Goal: Information Seeking & Learning: Understand process/instructions

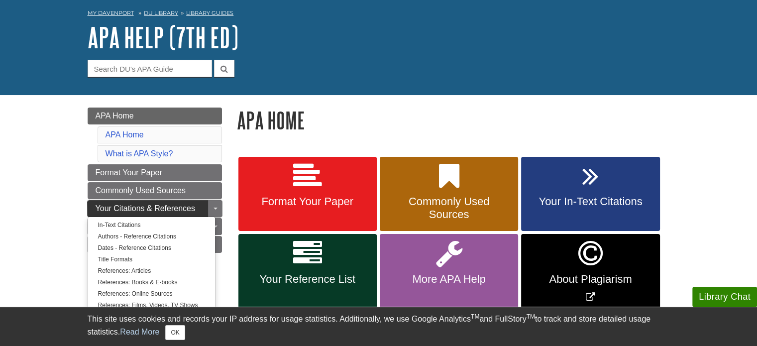
scroll to position [50, 0]
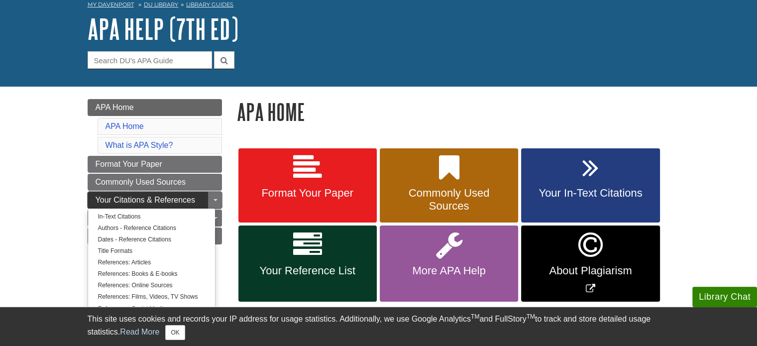
click at [160, 193] on link "Your Citations & References" at bounding box center [155, 200] width 134 height 17
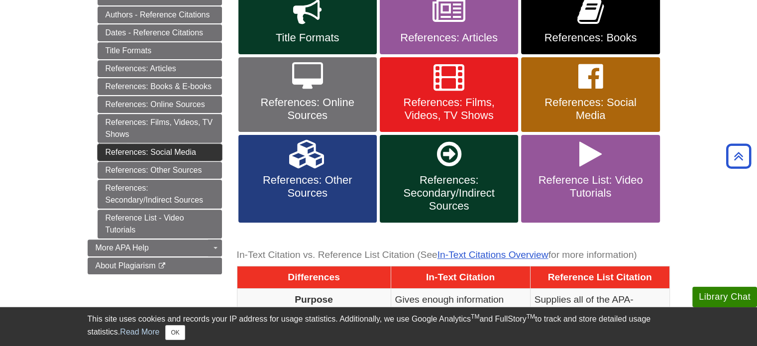
scroll to position [299, 0]
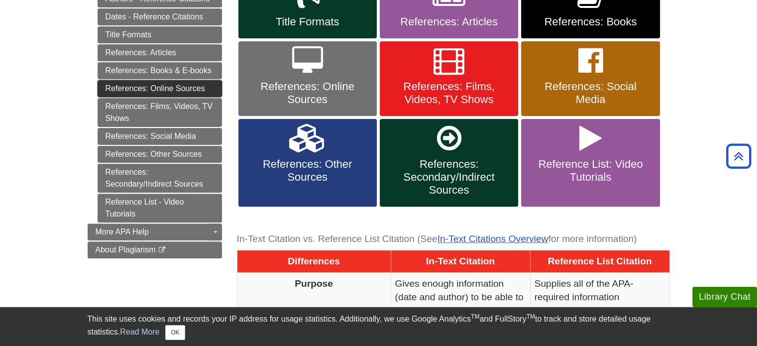
click at [160, 89] on link "References: Online Sources" at bounding box center [160, 88] width 124 height 17
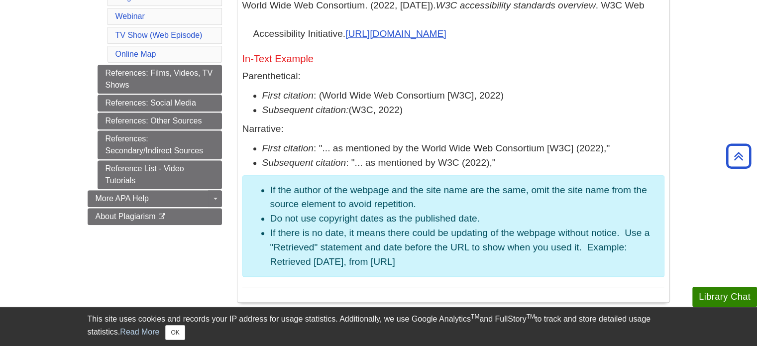
scroll to position [697, 0]
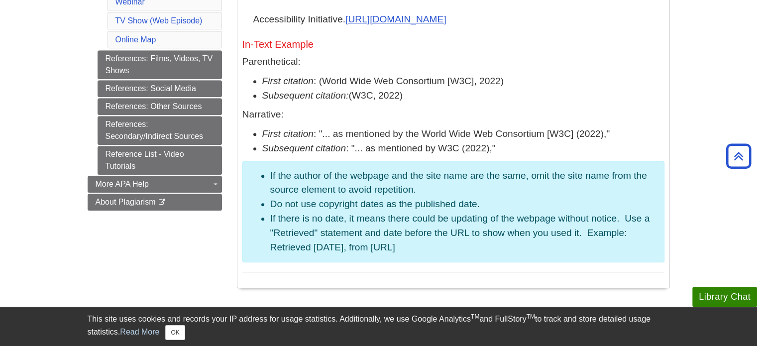
click at [270, 245] on li "If there is no date, it means there could be updating of the webpage without no…" at bounding box center [463, 233] width 386 height 43
click at [270, 246] on li "If there is no date, it means there could be updating of the webpage without no…" at bounding box center [463, 233] width 386 height 43
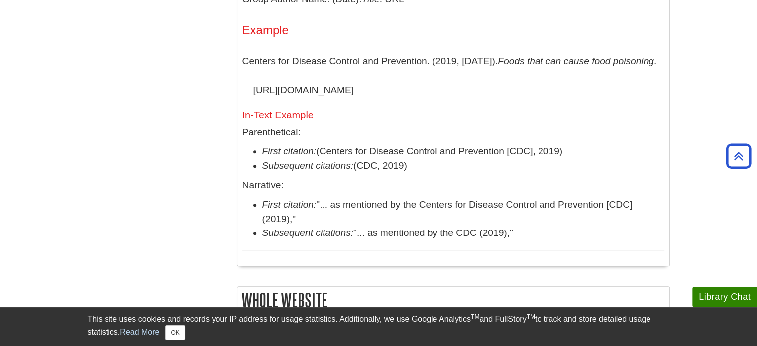
scroll to position [1095, 0]
